Goal: Task Accomplishment & Management: Use online tool/utility

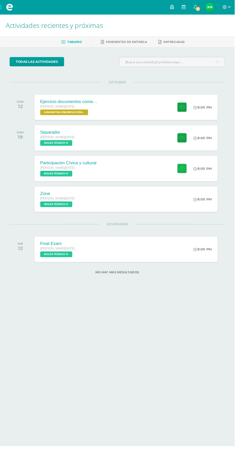
click at [190, 177] on icon at bounding box center [191, 177] width 5 height 4
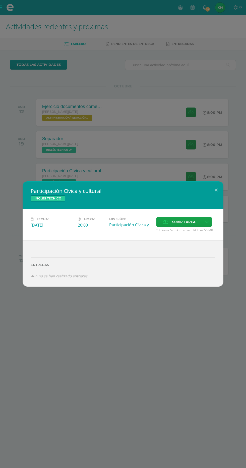
click at [175, 219] on span "Subir tarea" at bounding box center [183, 221] width 23 height 9
click at [0, 0] on input "Subir tarea" at bounding box center [0, 0] width 0 height 0
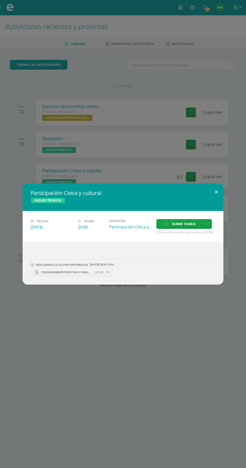
click at [216, 192] on button at bounding box center [216, 192] width 14 height 17
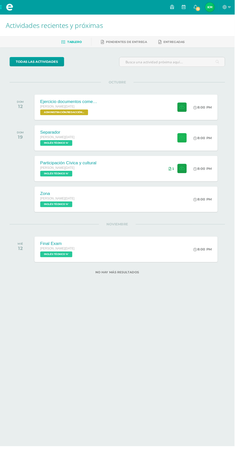
click at [190, 147] on icon at bounding box center [191, 145] width 5 height 4
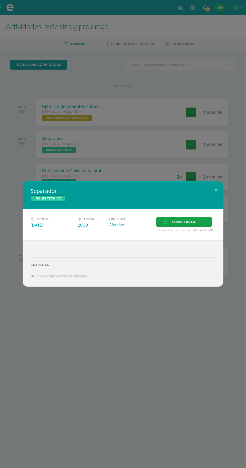
click at [179, 222] on span "Subir tarea" at bounding box center [183, 221] width 23 height 9
click at [0, 0] on input "Subir tarea" at bounding box center [0, 0] width 0 height 0
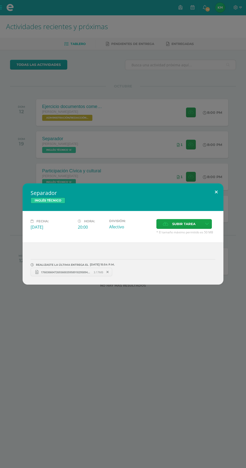
click at [216, 192] on button at bounding box center [216, 192] width 14 height 17
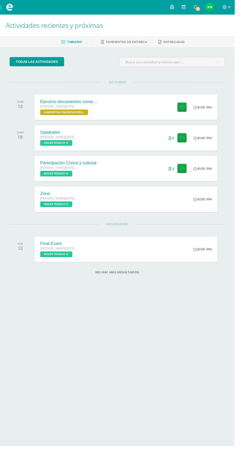
click at [145, 210] on div "[PERSON_NAME] [PERSON_NAME][DATE] TÉCNICO 'A' 8:00 PM [PERSON_NAME][DEMOGRAPHIC…" at bounding box center [132, 209] width 192 height 27
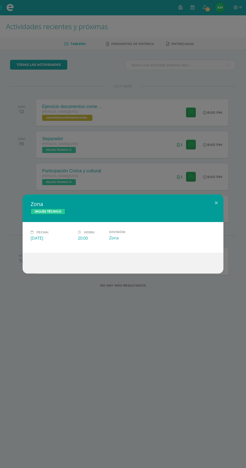
click at [219, 210] on div "[PERSON_NAME][DEMOGRAPHIC_DATA] TÉCNICO" at bounding box center [123, 209] width 201 height 28
click at [216, 203] on button at bounding box center [216, 203] width 14 height 17
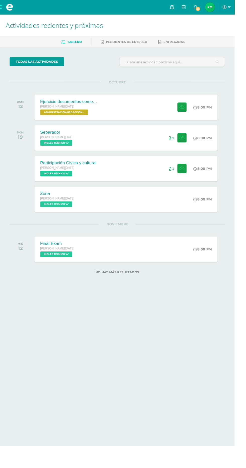
click at [8, 304] on html "Mis cursos Archivos Cerrar panel ADMINISTRACIÓN/REDACCIÓN Y CORRESPONDENCIA [PE…" at bounding box center [123, 152] width 246 height 304
click at [246, 270] on html "Mis cursos Archivos Cerrar panel ADMINISTRACIÓN/REDACCIÓN Y CORRESPONDENCIA [PE…" at bounding box center [123, 152] width 246 height 304
